Goal: Navigation & Orientation: Find specific page/section

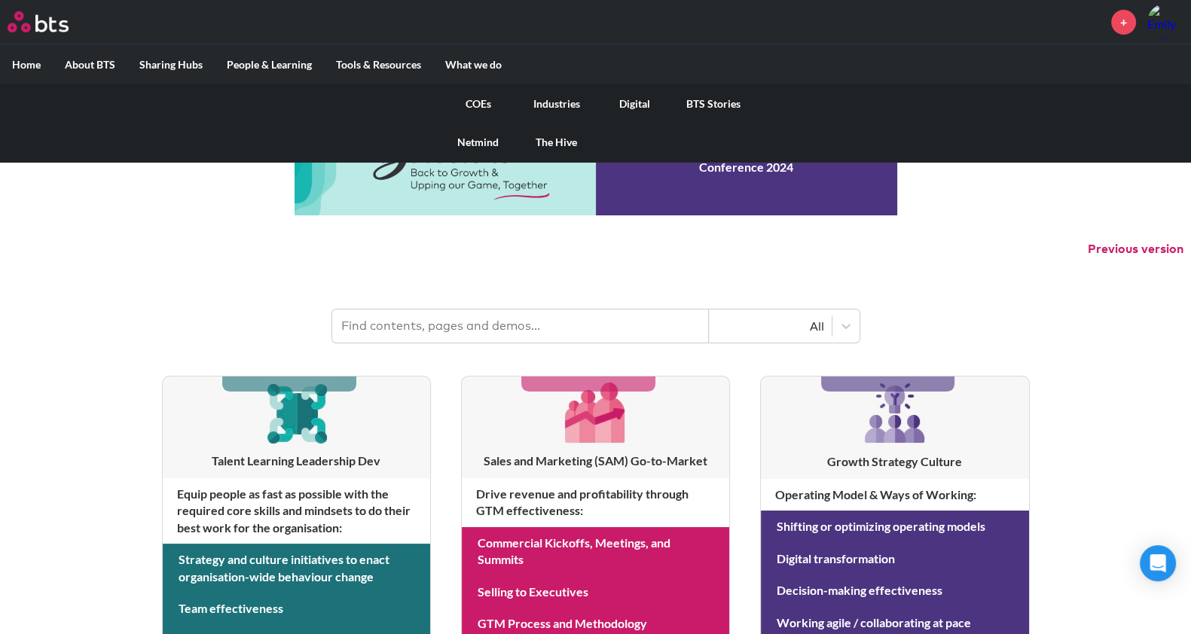
click at [471, 103] on link "COEs" at bounding box center [478, 103] width 78 height 39
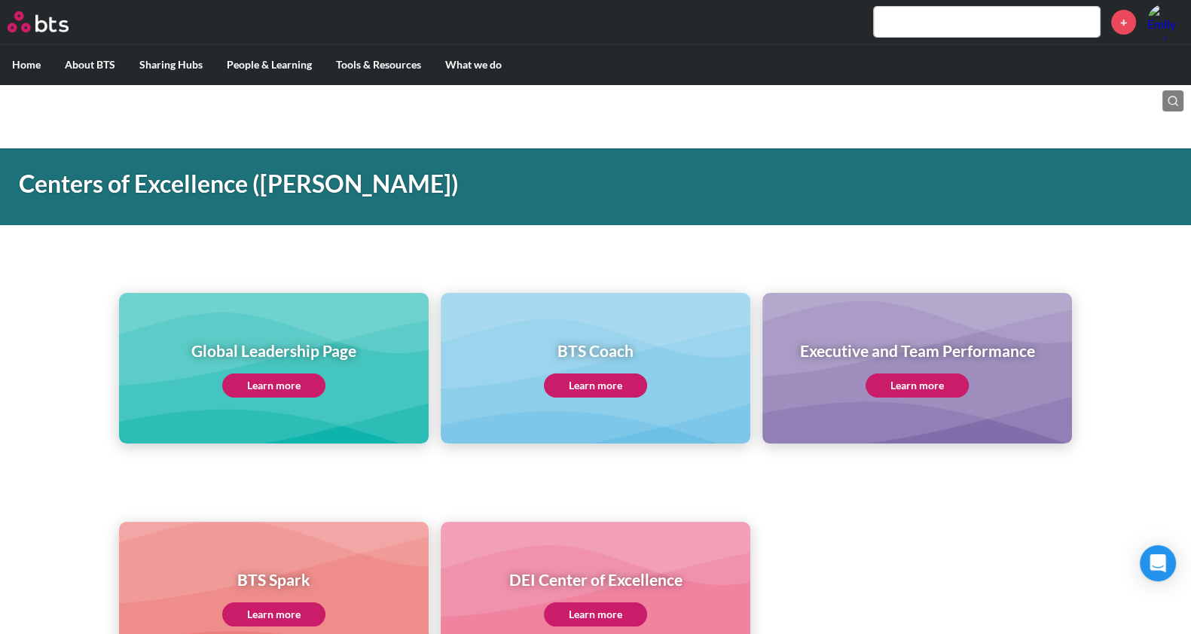
click at [306, 374] on link "Learn more" at bounding box center [273, 386] width 103 height 24
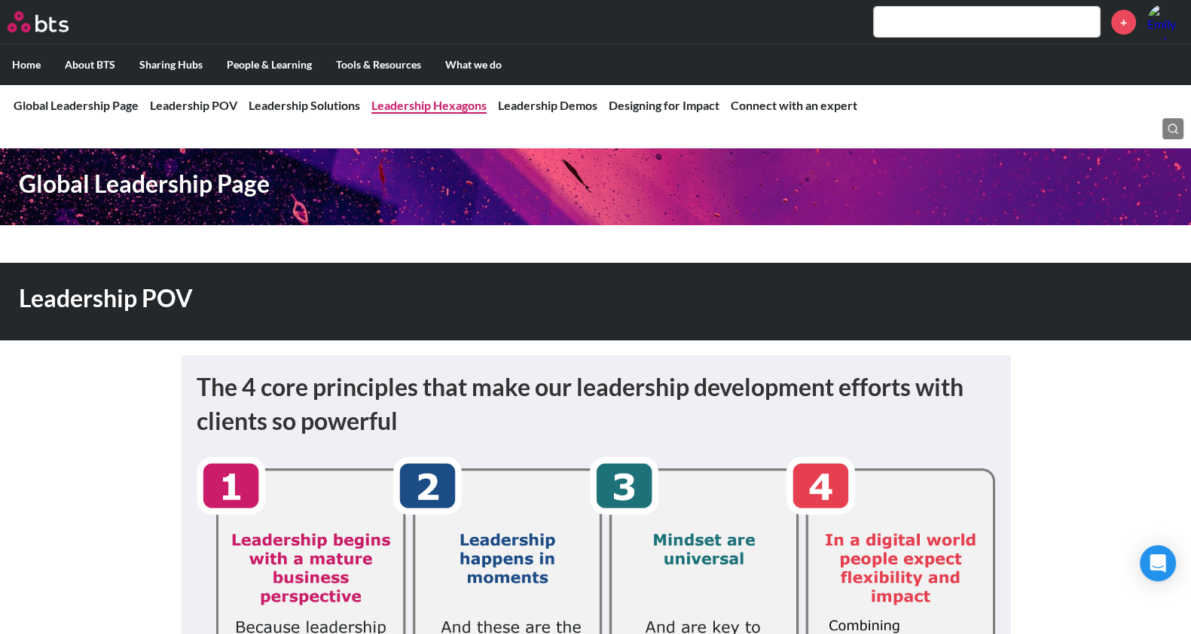
click at [459, 103] on link "Leadership Hexagons" at bounding box center [428, 105] width 115 height 14
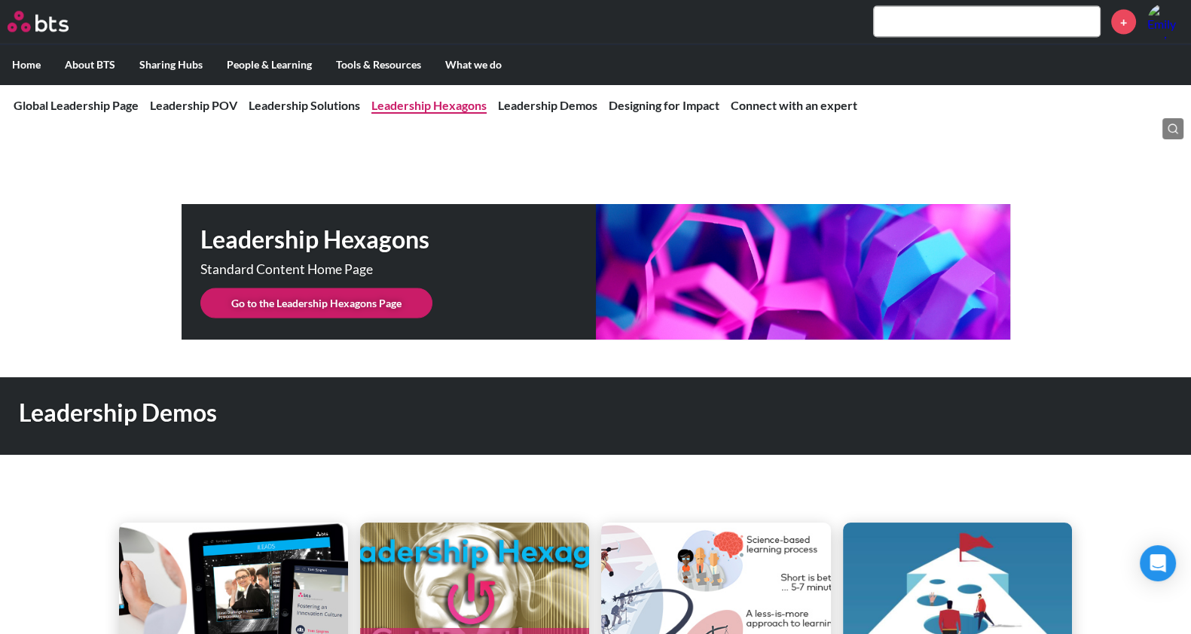
click at [459, 103] on link "Leadership Hexagons" at bounding box center [428, 105] width 115 height 14
click at [365, 297] on link "Go to the Leadership Hexagons Page" at bounding box center [316, 303] width 232 height 30
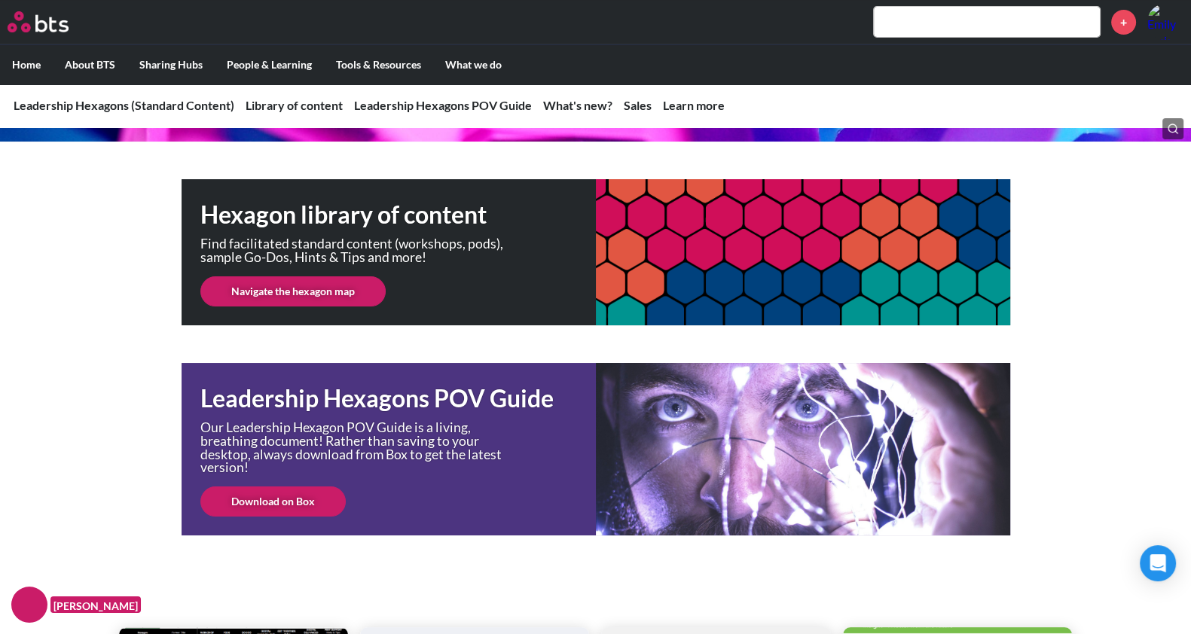
scroll to position [233, 0]
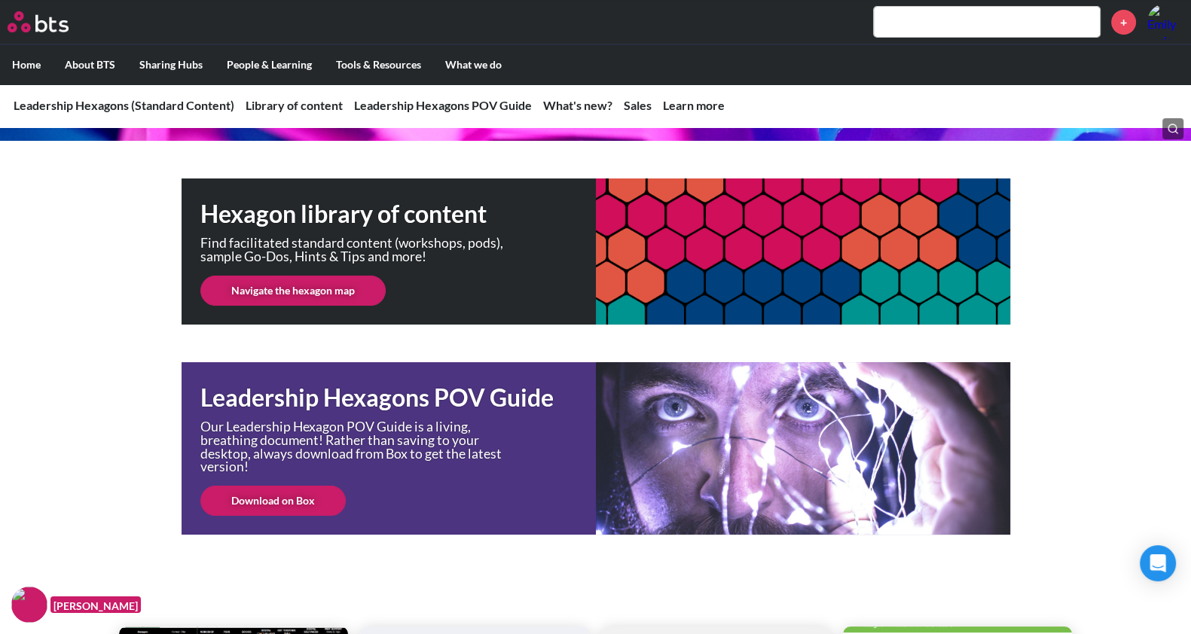
click at [349, 286] on link "Navigate the hexagon map" at bounding box center [292, 291] width 185 height 30
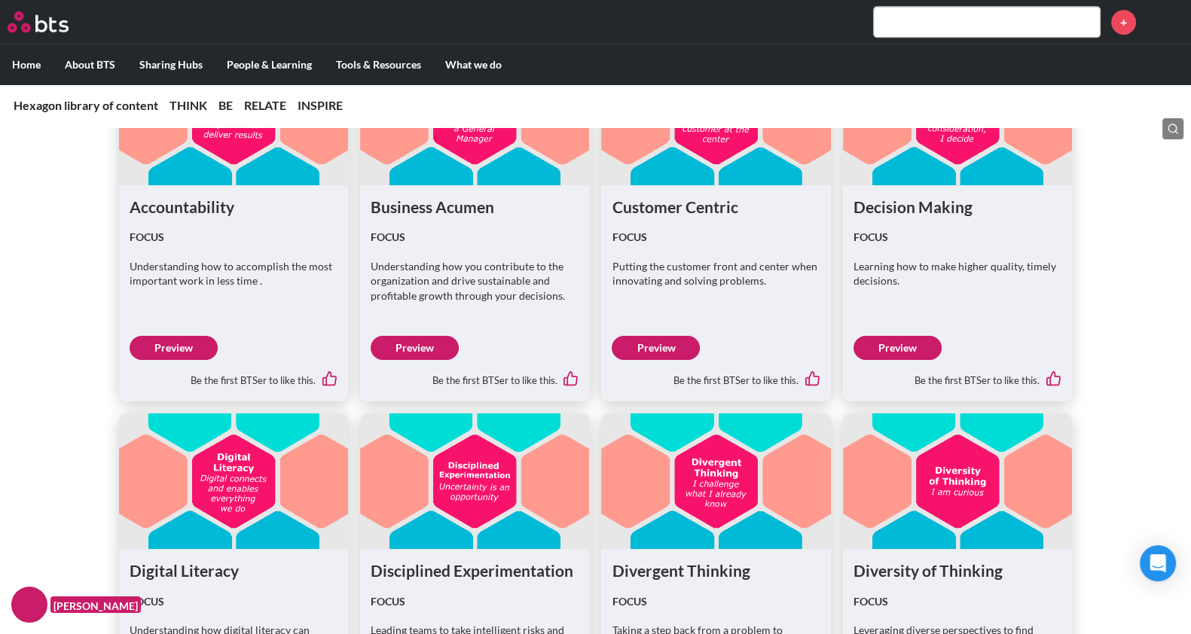
scroll to position [1163, 0]
